Goal: Task Accomplishment & Management: Manage account settings

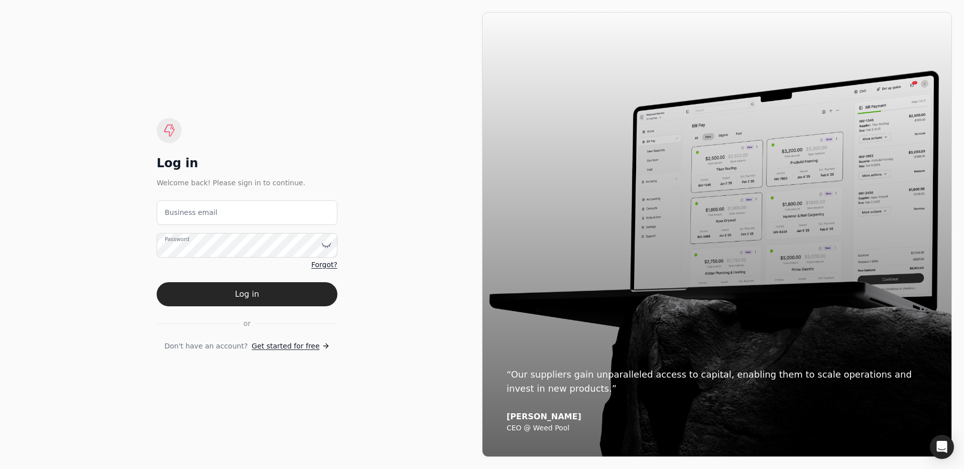
click at [177, 213] on label "Business email" at bounding box center [191, 212] width 53 height 11
click at [177, 213] on email "Business email" at bounding box center [247, 212] width 181 height 25
type email "t"
drag, startPoint x: 195, startPoint y: 211, endPoint x: 119, endPoint y: 208, distance: 76.9
click at [119, 208] on div "Log in Welcome back! Please sign in to continue. accounting+ Business email Pas…" at bounding box center [247, 234] width 470 height 445
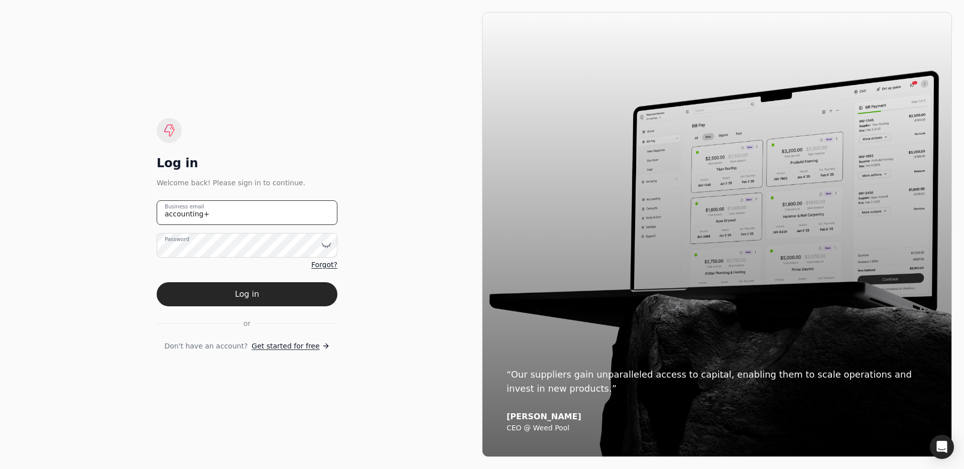
paste email "[EMAIL_ADDRESS][DOMAIN_NAME]"
type email "[EMAIL_ADDRESS][DOMAIN_NAME]"
click at [157, 282] on button "Log in" at bounding box center [247, 294] width 181 height 24
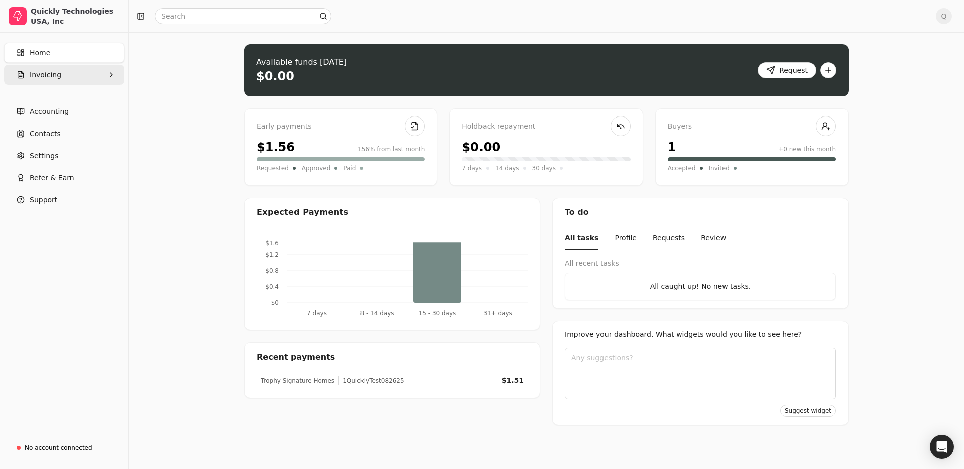
click at [61, 80] on button "Invoicing" at bounding box center [64, 75] width 120 height 20
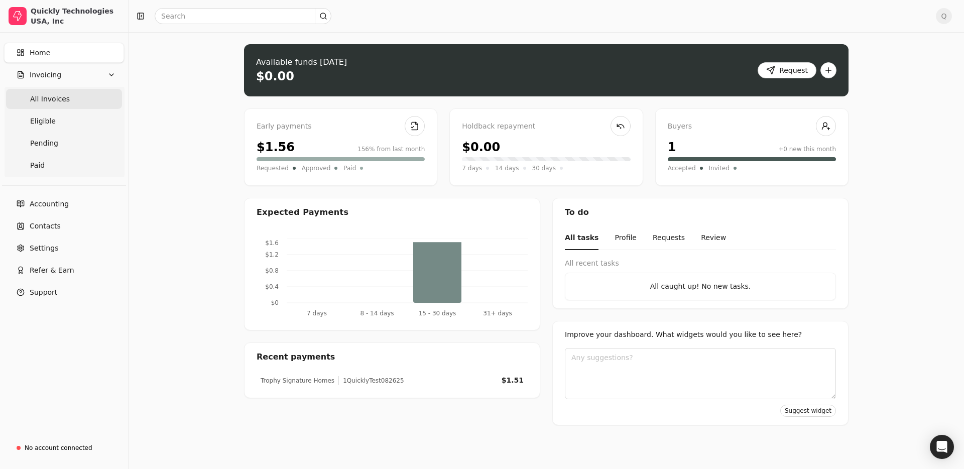
click at [62, 101] on span "All Invoices" at bounding box center [50, 99] width 40 height 11
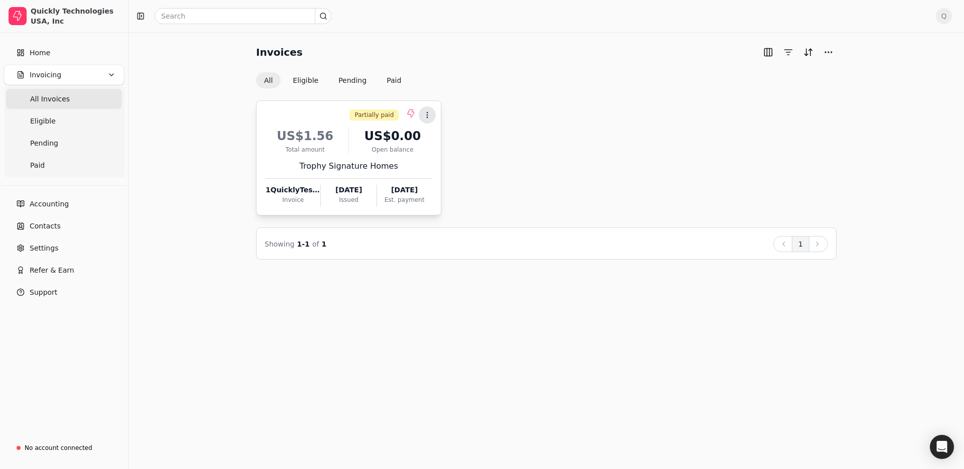
click at [425, 117] on icon at bounding box center [427, 115] width 8 height 8
click at [445, 142] on span "Open" at bounding box center [443, 140] width 19 height 11
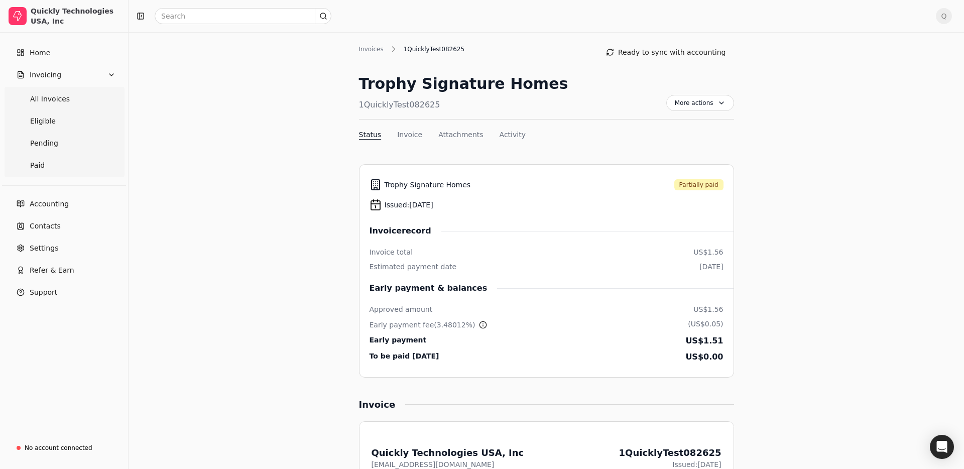
click at [941, 16] on span "Q" at bounding box center [944, 16] width 16 height 16
click at [878, 72] on span "Sign Out" at bounding box center [875, 75] width 30 height 11
